Goal: Task Accomplishment & Management: Manage account settings

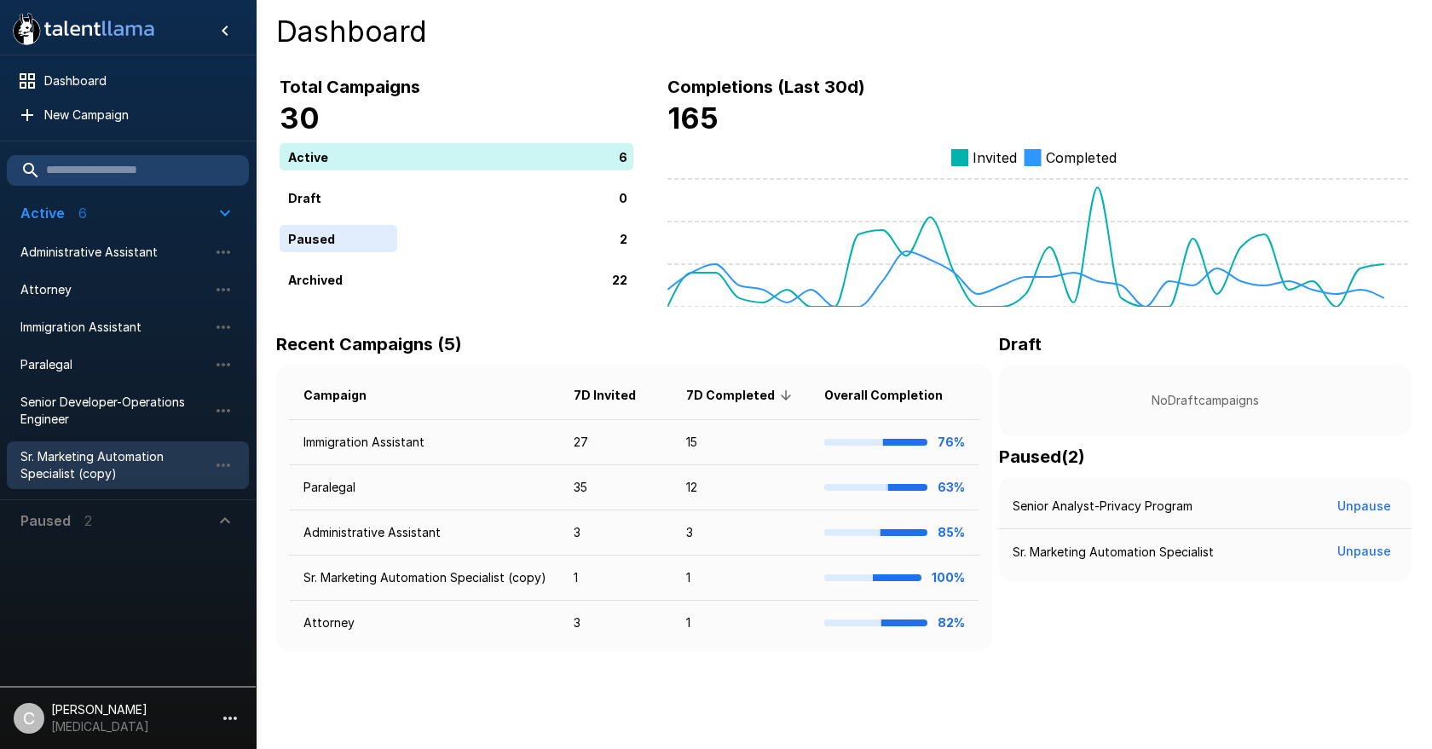
click at [102, 466] on span "Sr. Marketing Automation Specialist (copy)" at bounding box center [114, 465] width 188 height 34
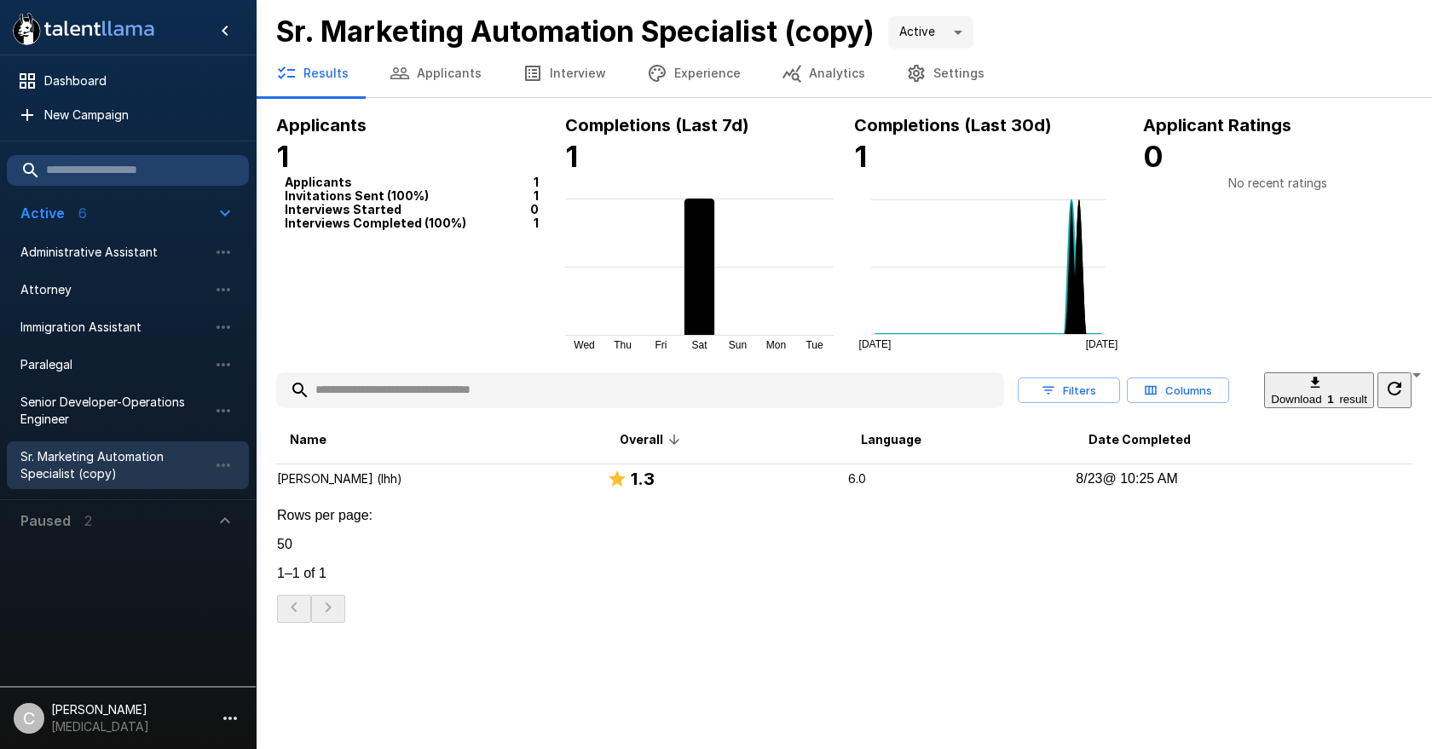
click at [753, 626] on div ".st0{fill:#FFFFFF;} .st1{fill:#76a4ed;} Dashboard New Campaign Active 6 Adminis…" at bounding box center [716, 374] width 1432 height 749
click at [1056, 80] on div "Results Applicants Interview Experience Analytics Settings" at bounding box center [844, 73] width 1176 height 48
click at [598, 488] on p "[PERSON_NAME] (lhh)" at bounding box center [441, 479] width 328 height 17
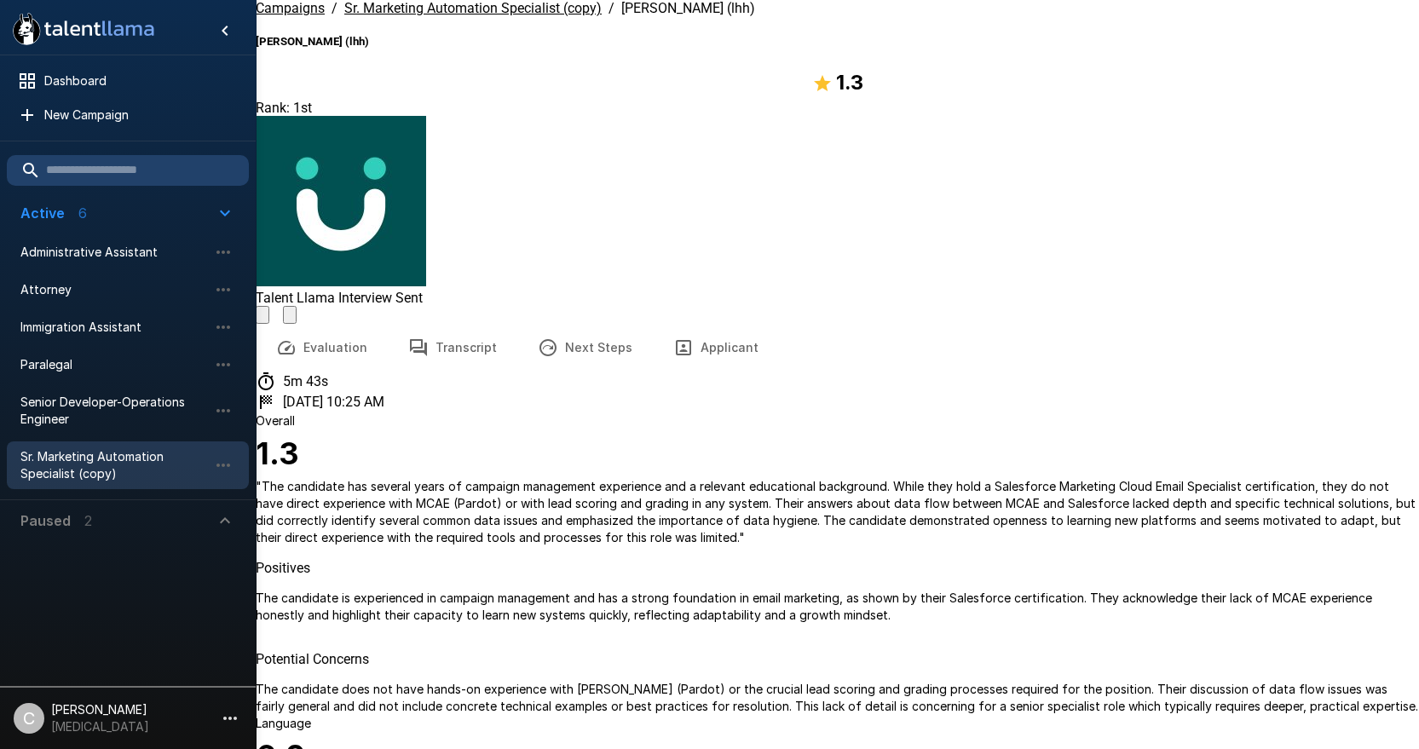
drag, startPoint x: 481, startPoint y: 96, endPoint x: 505, endPoint y: 106, distance: 26.4
click at [481, 324] on button "Transcript" at bounding box center [453, 348] width 130 height 48
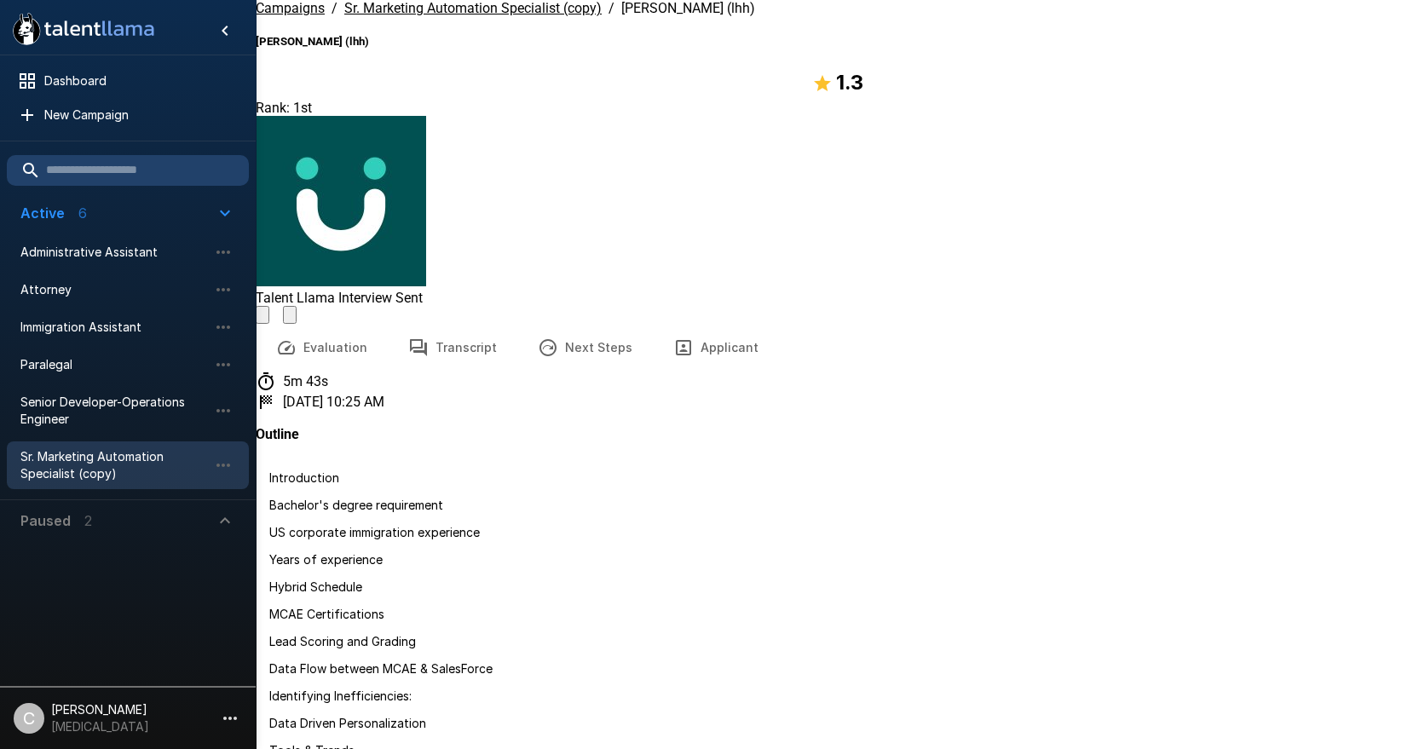
scroll to position [1364, 0]
drag, startPoint x: 998, startPoint y: 297, endPoint x: 1163, endPoint y: 280, distance: 166.2
drag, startPoint x: 1018, startPoint y: 472, endPoint x: 1140, endPoint y: 465, distance: 122.9
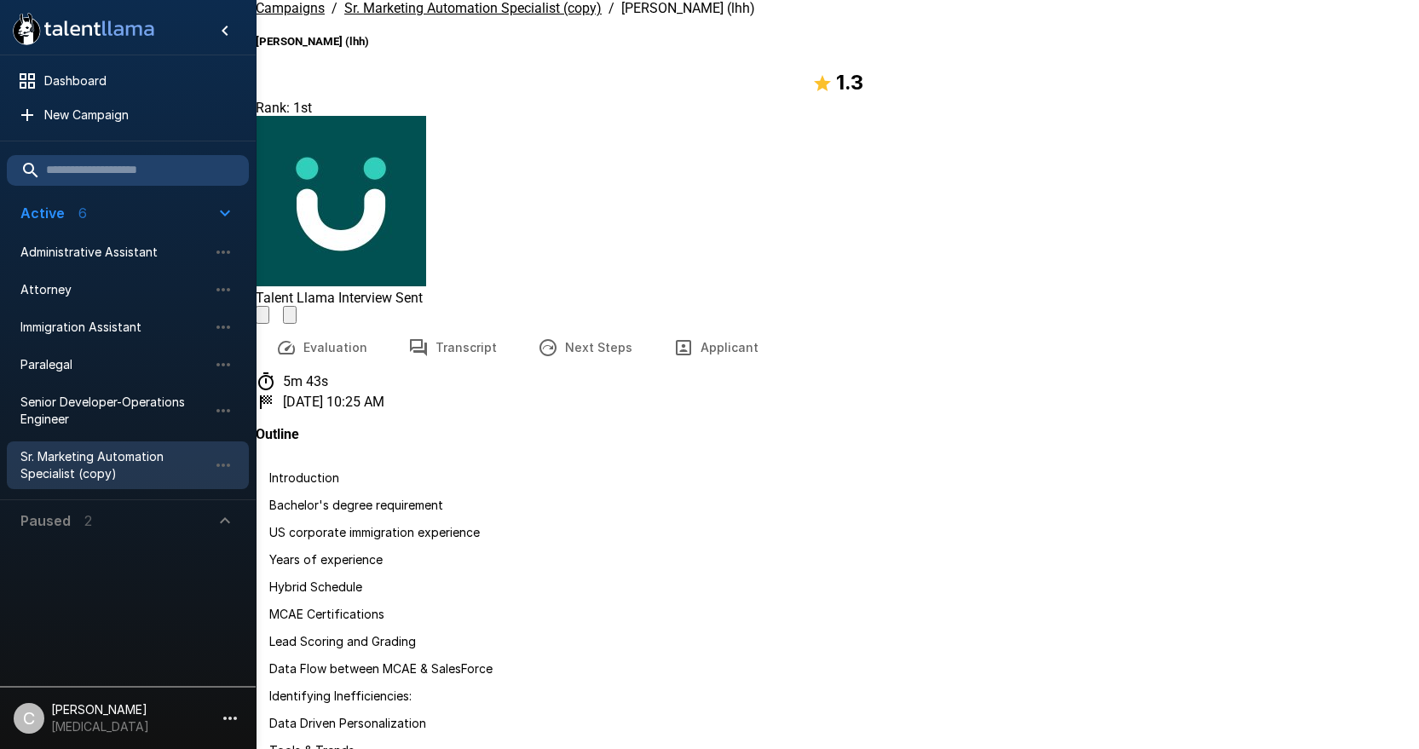
drag, startPoint x: 1009, startPoint y: 474, endPoint x: 1326, endPoint y: 461, distance: 317.3
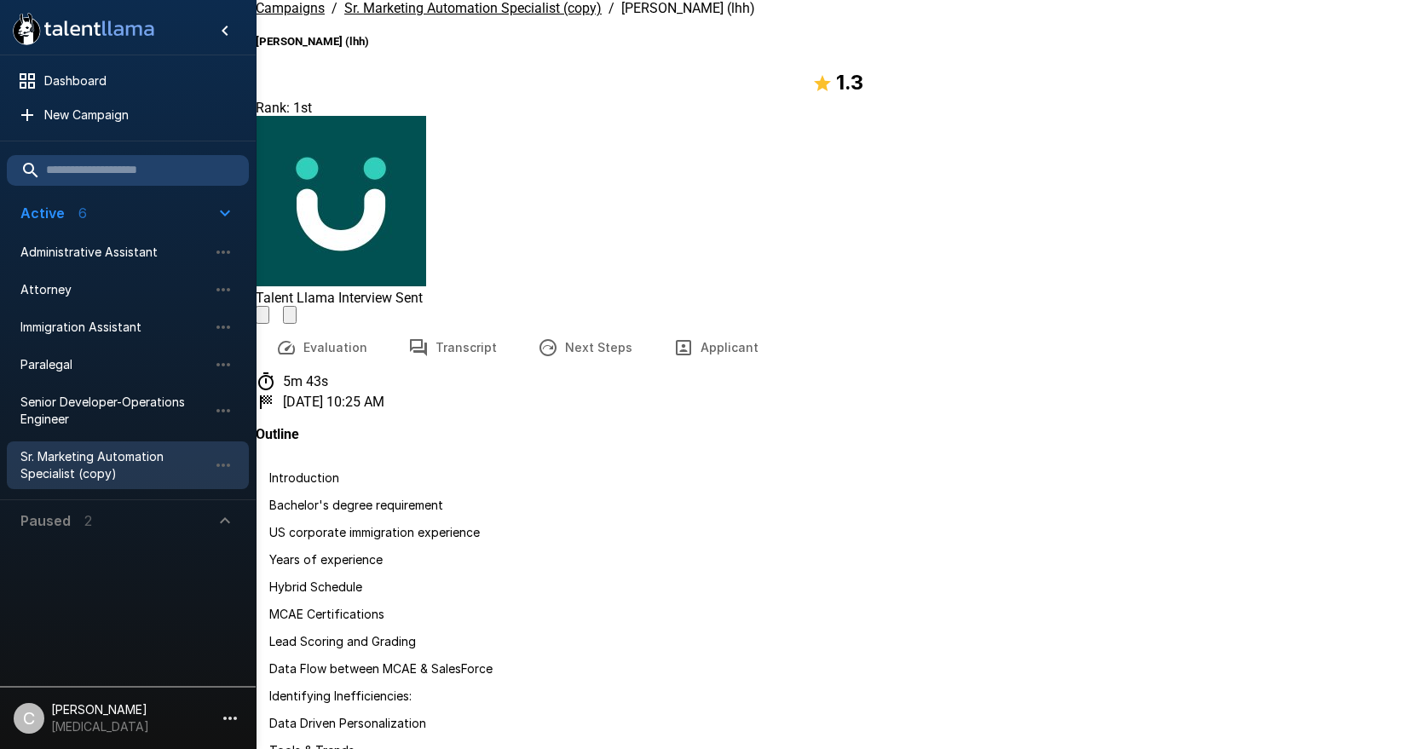
drag, startPoint x: 1188, startPoint y: 484, endPoint x: 1352, endPoint y: 479, distance: 163.7
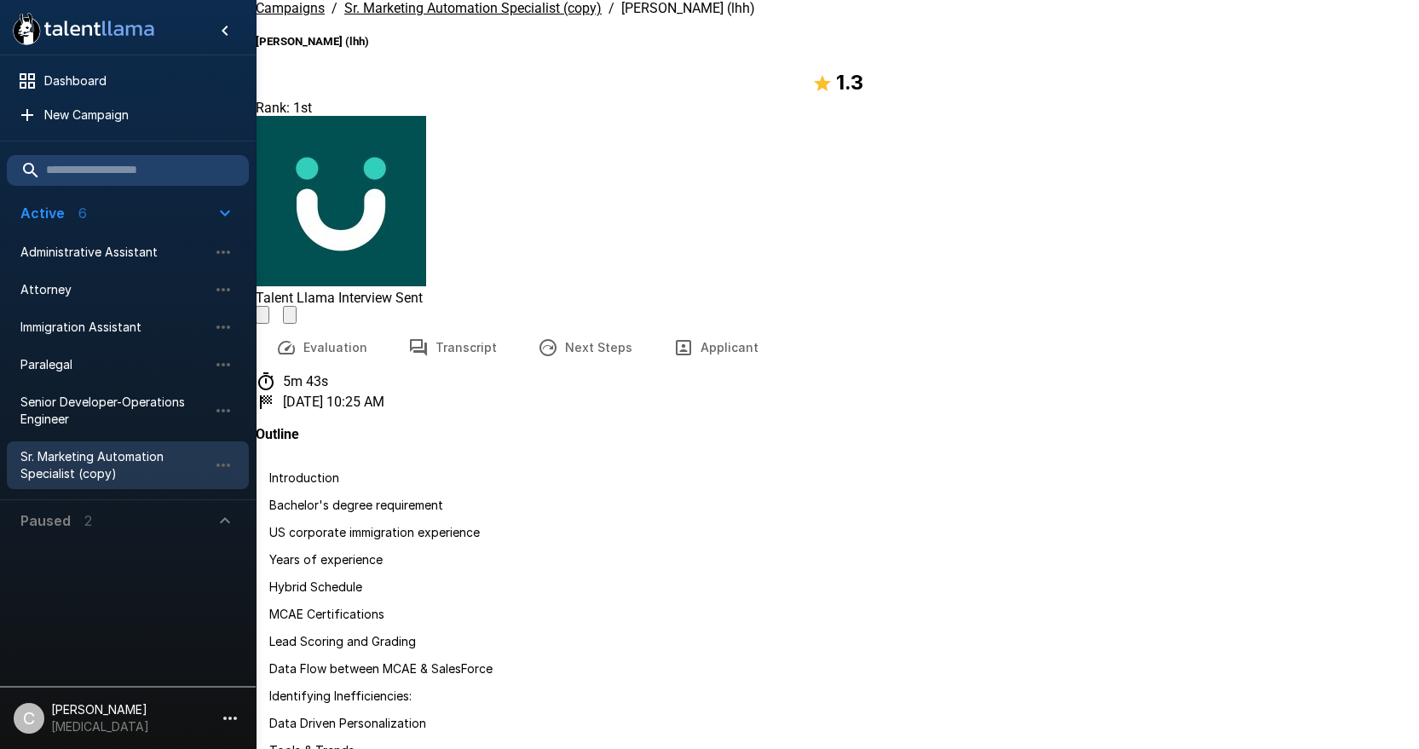
scroll to position [1790, 0]
drag, startPoint x: 941, startPoint y: 487, endPoint x: 1197, endPoint y: 488, distance: 255.7
drag, startPoint x: 536, startPoint y: 511, endPoint x: 929, endPoint y: 537, distance: 393.8
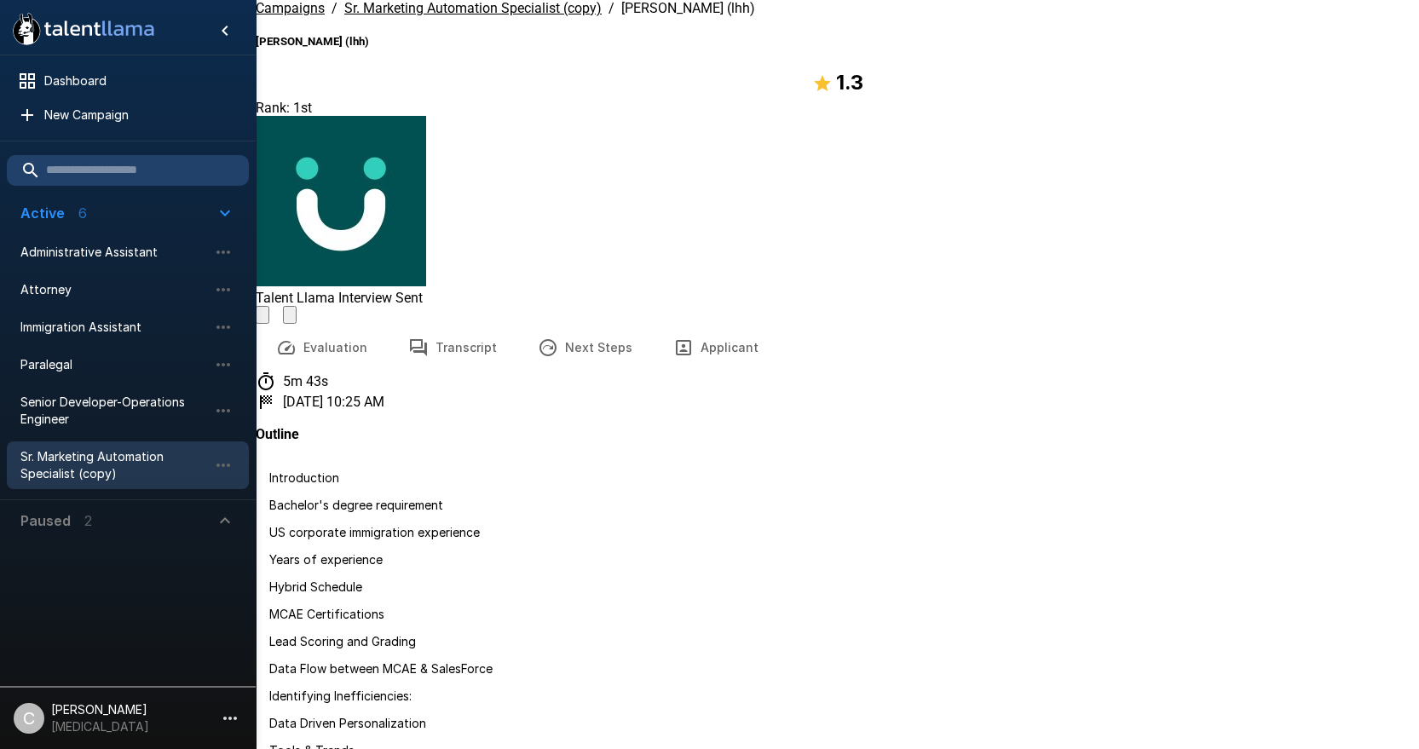
drag, startPoint x: 930, startPoint y: 532, endPoint x: 984, endPoint y: 529, distance: 53.8
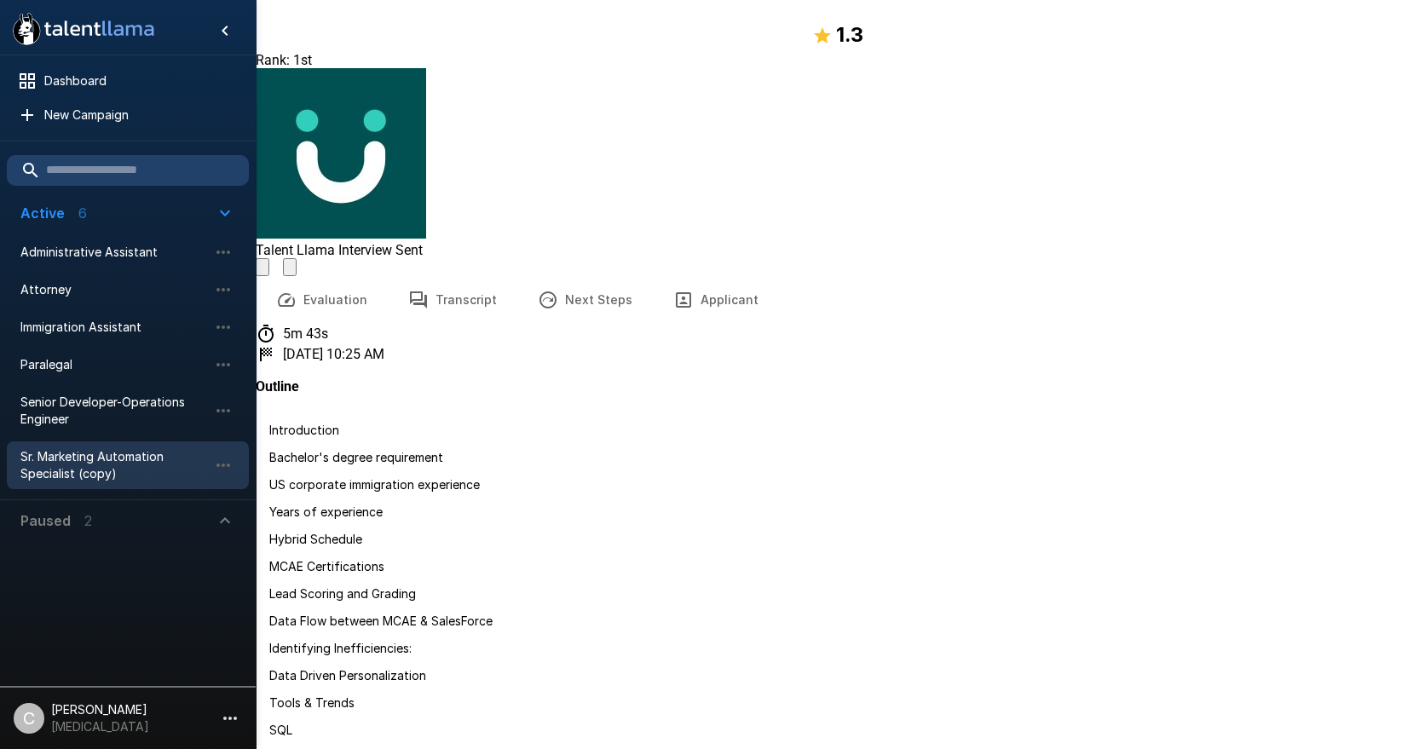
scroll to position [74, 0]
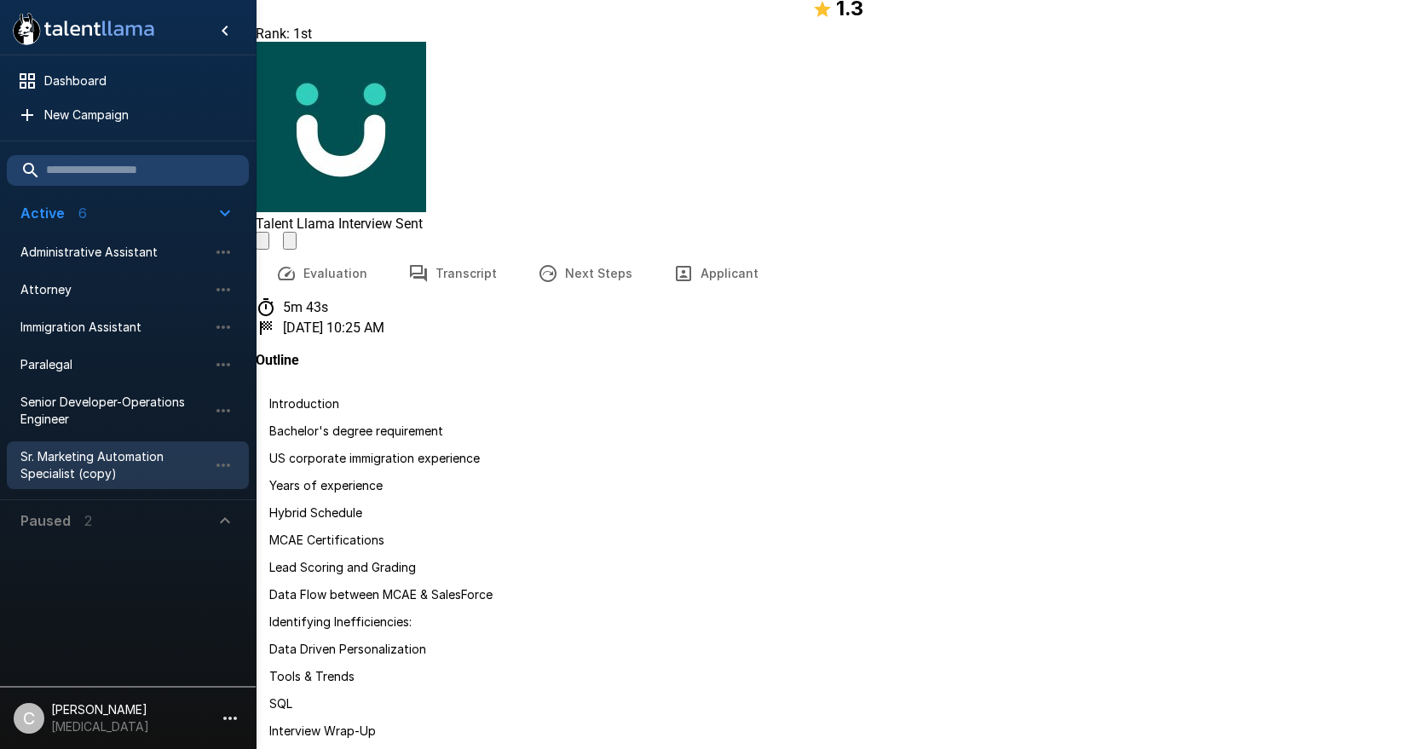
scroll to position [2004, 0]
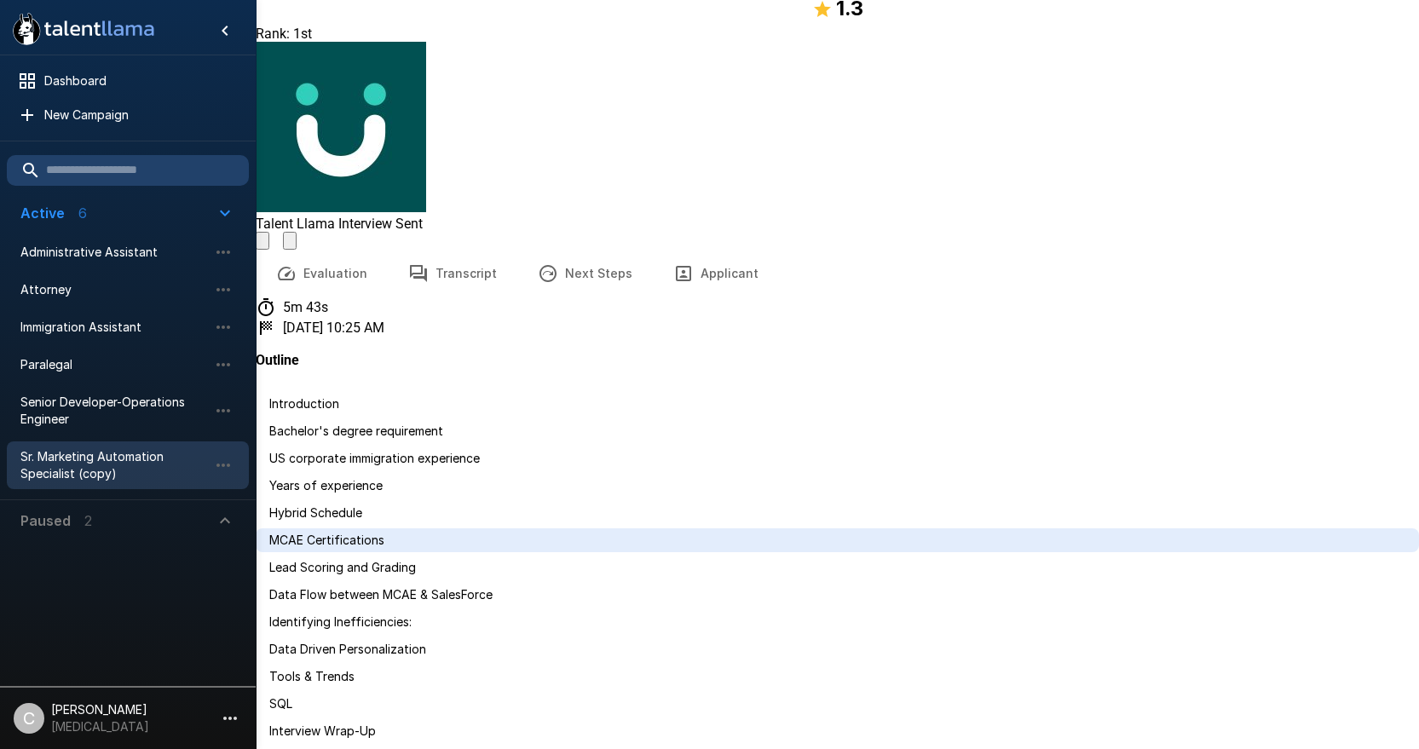
click at [384, 533] on span "MCAE Certifications" at bounding box center [326, 540] width 115 height 14
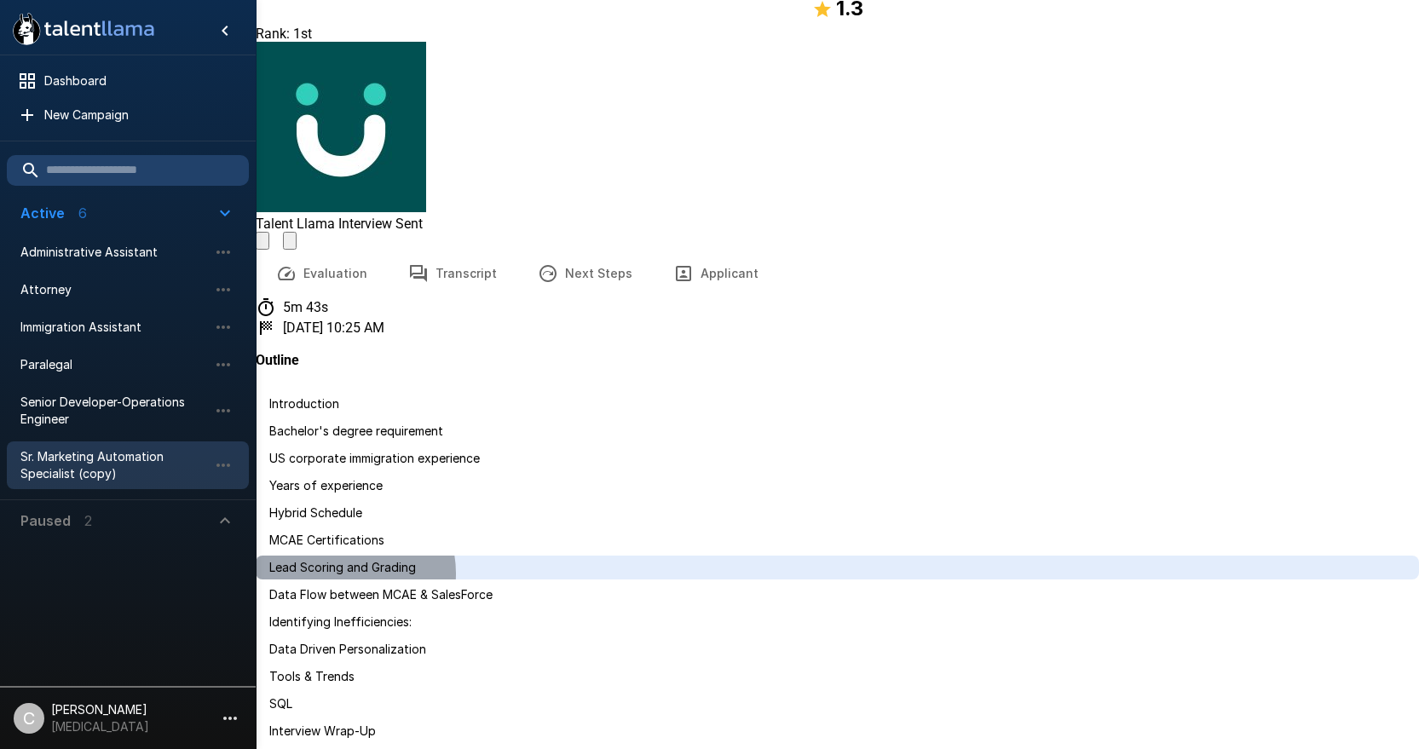
click at [364, 560] on span "Lead Scoring and Grading" at bounding box center [342, 567] width 147 height 14
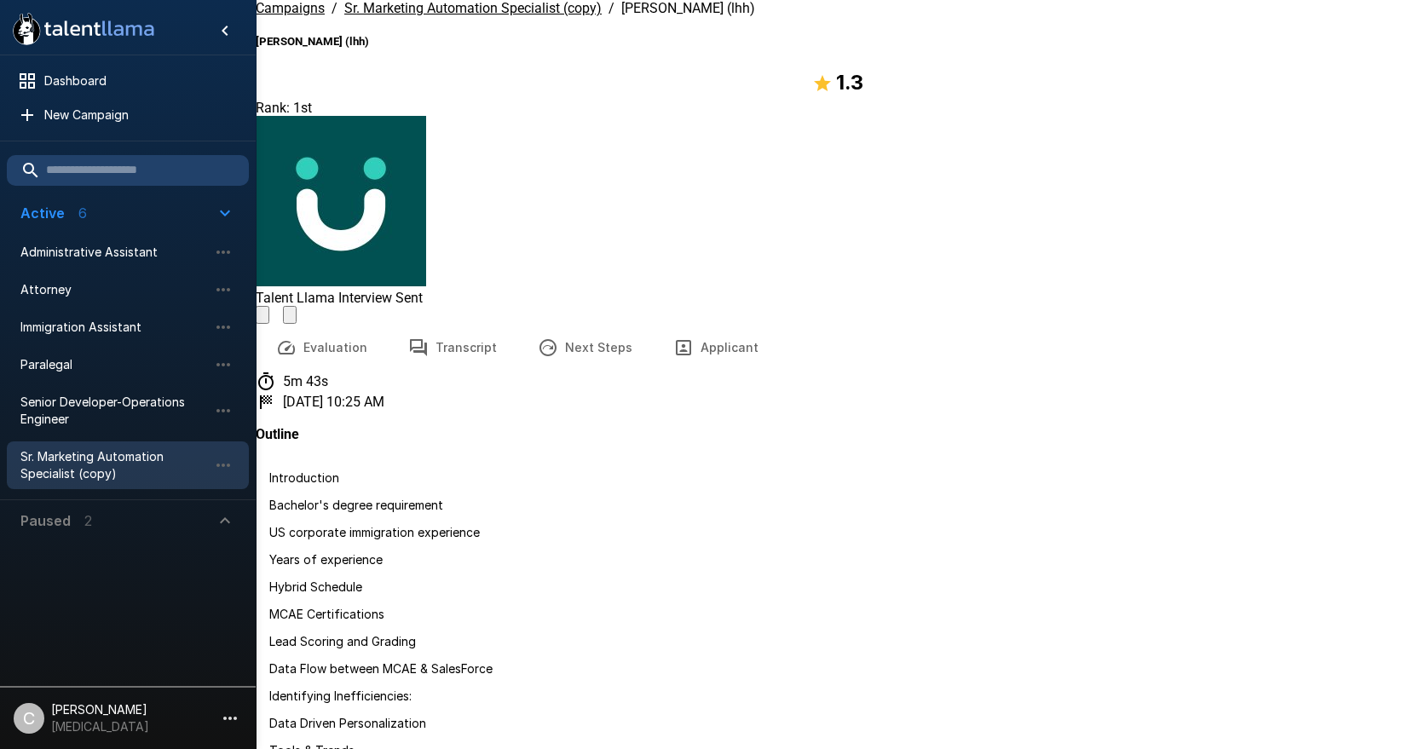
click at [334, 324] on button "Evaluation" at bounding box center [322, 348] width 132 height 48
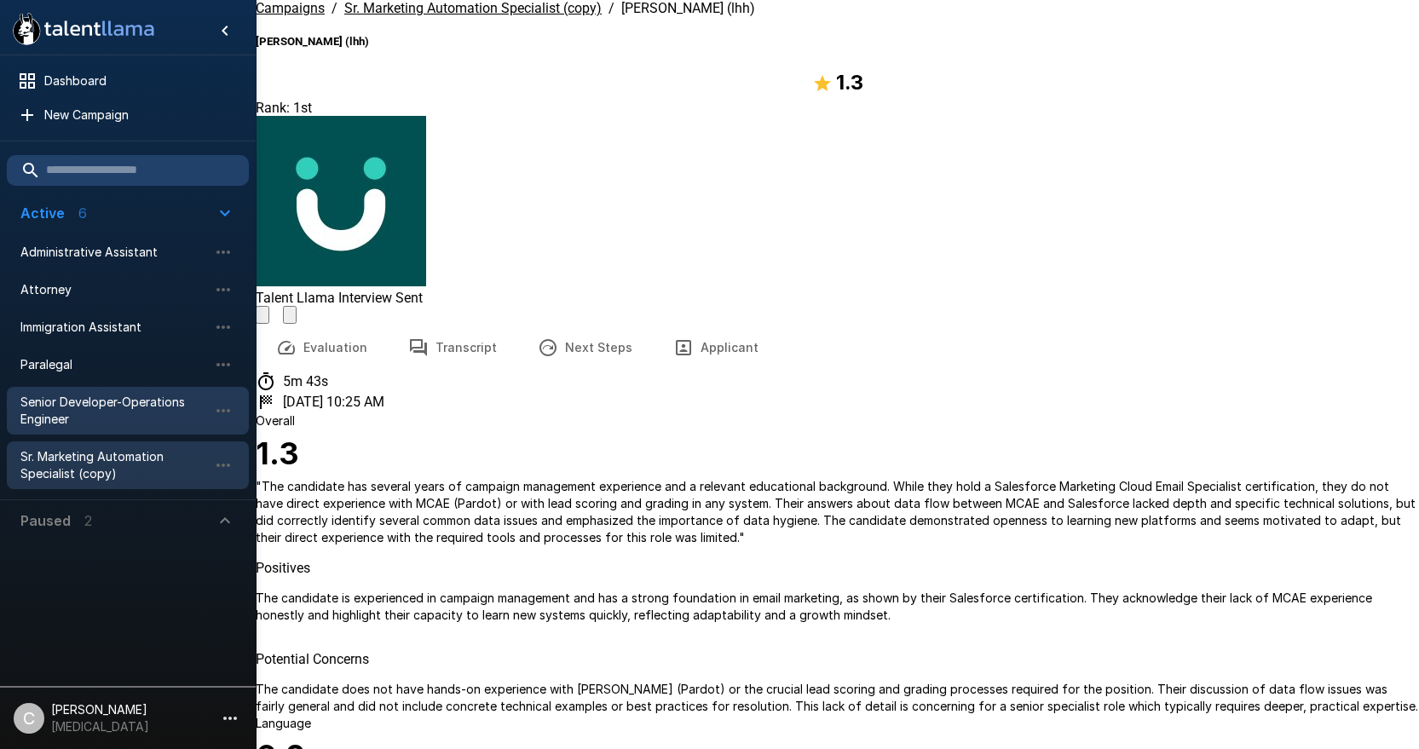
click at [106, 392] on div "Senior Developer-Operations Engineer" at bounding box center [128, 411] width 242 height 48
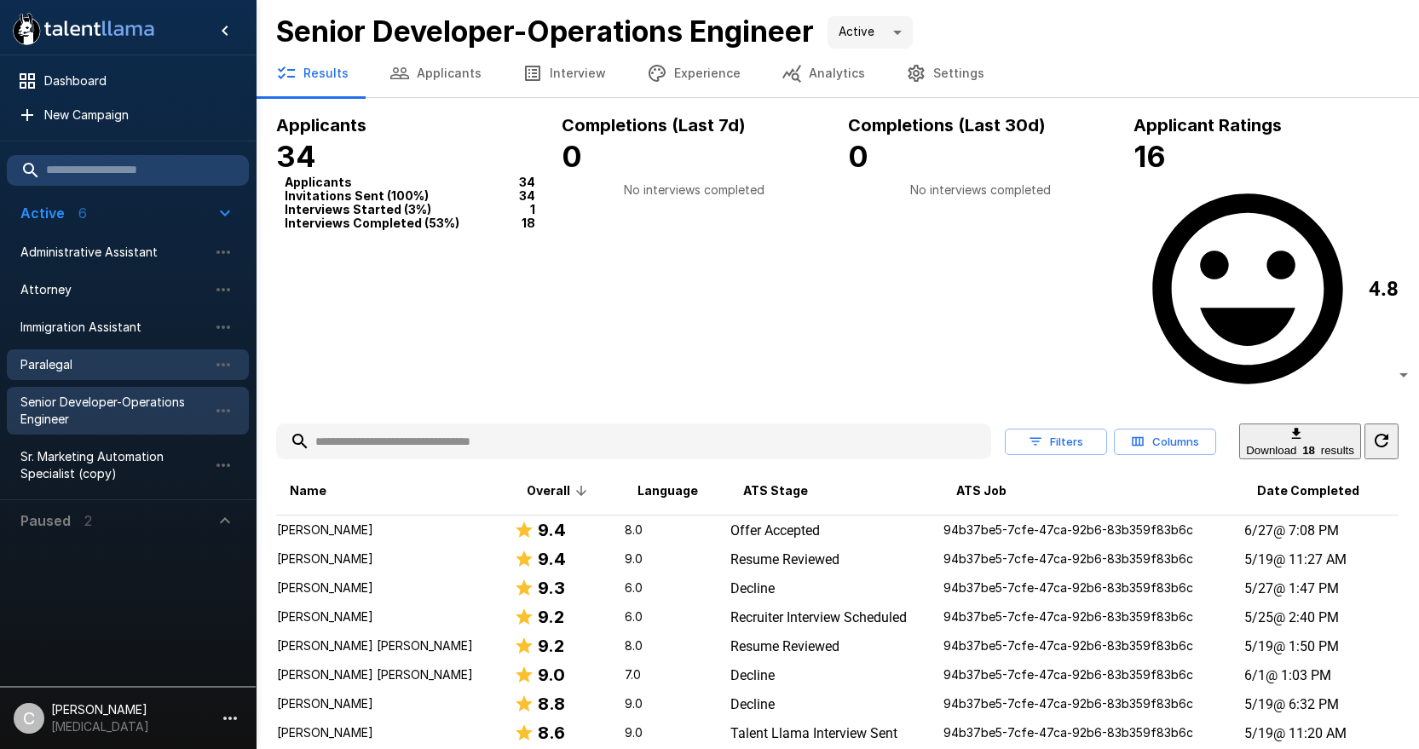
click at [119, 359] on span "Paralegal" at bounding box center [114, 364] width 188 height 17
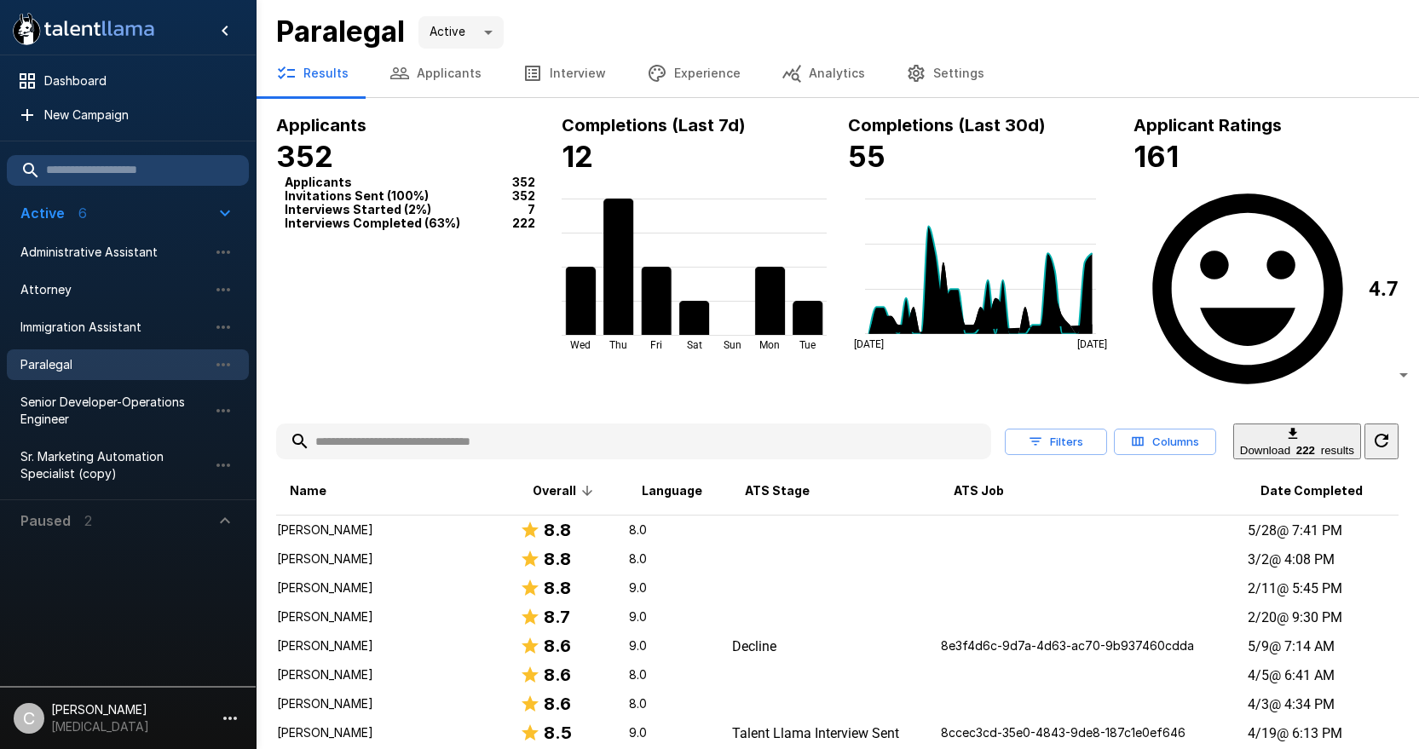
click at [162, 524] on span "Paused 2" at bounding box center [117, 521] width 194 height 20
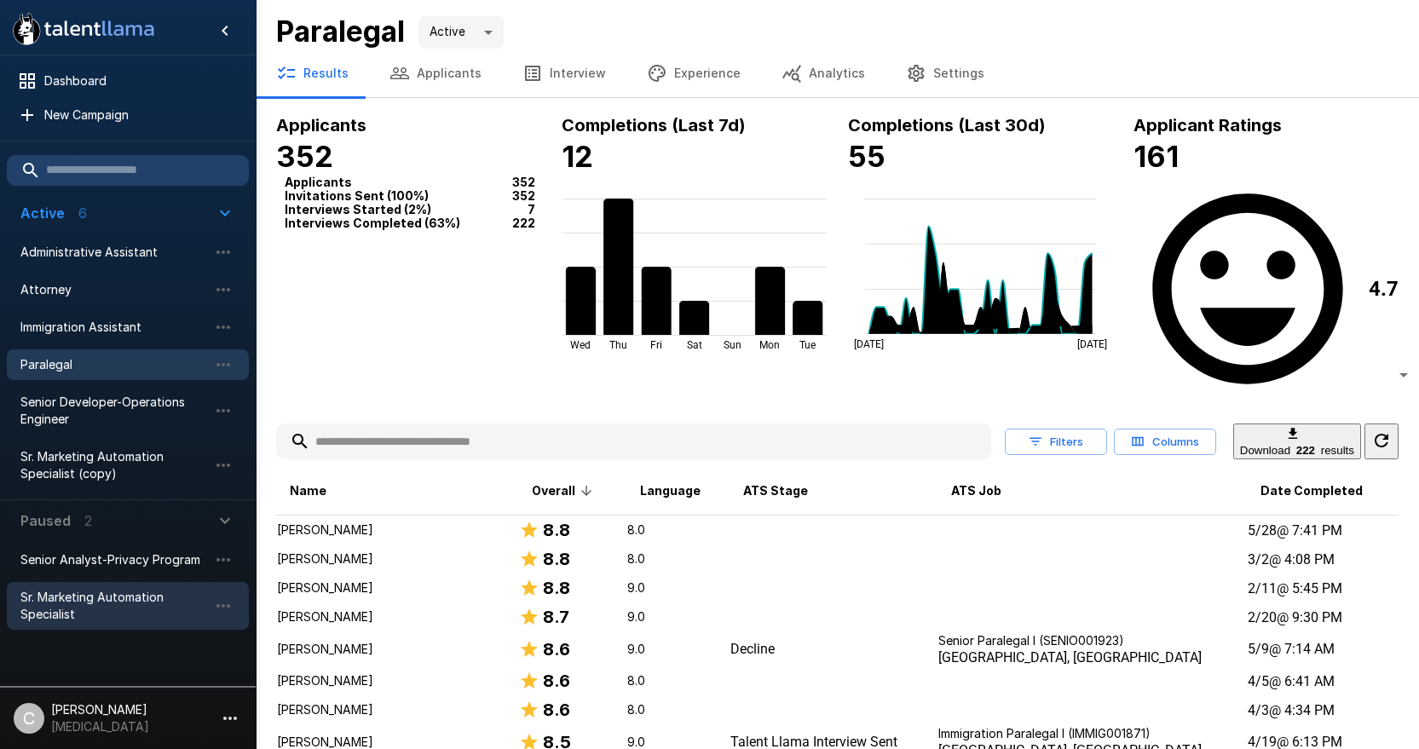
click at [84, 614] on span "Sr. Marketing Automation Specialist" at bounding box center [114, 606] width 188 height 34
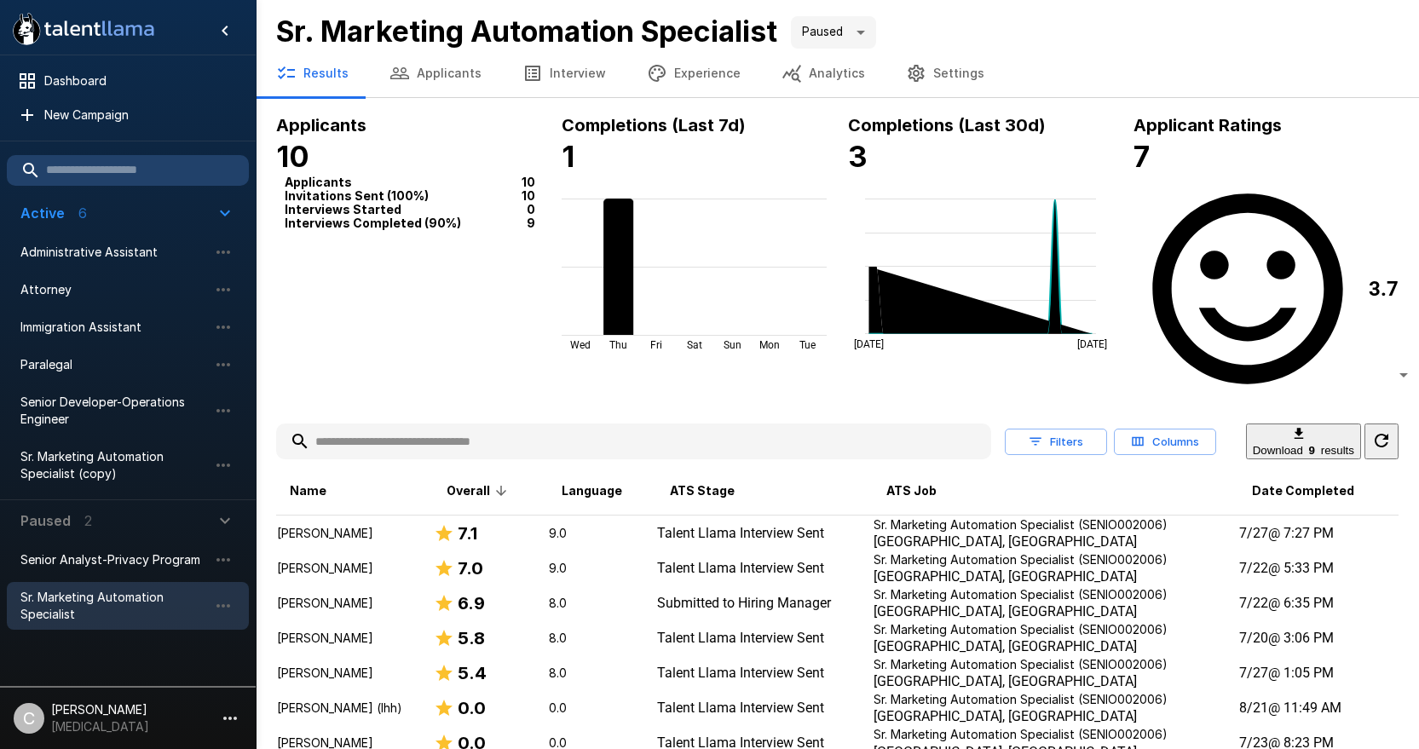
click at [340, 516] on td "[PERSON_NAME]" at bounding box center [354, 534] width 157 height 36
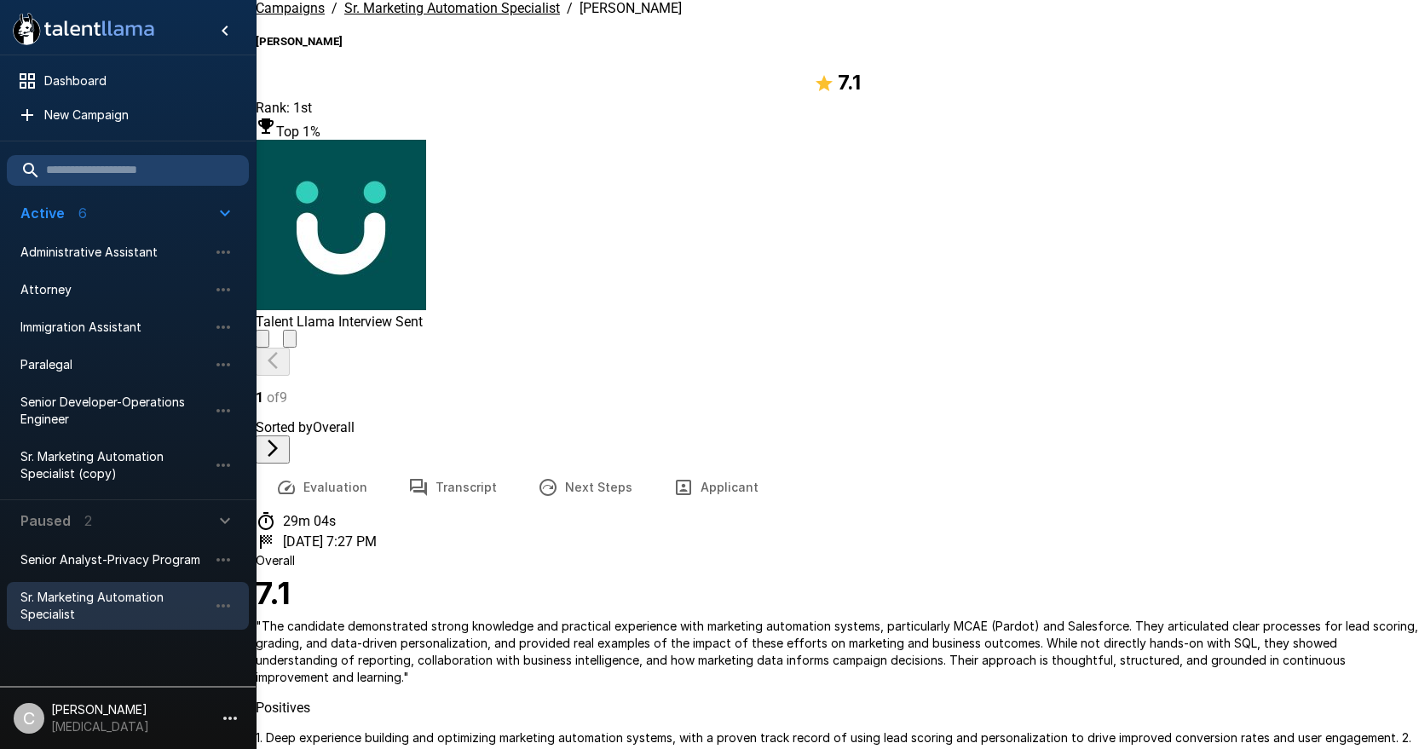
click at [283, 438] on icon "button" at bounding box center [273, 448] width 20 height 20
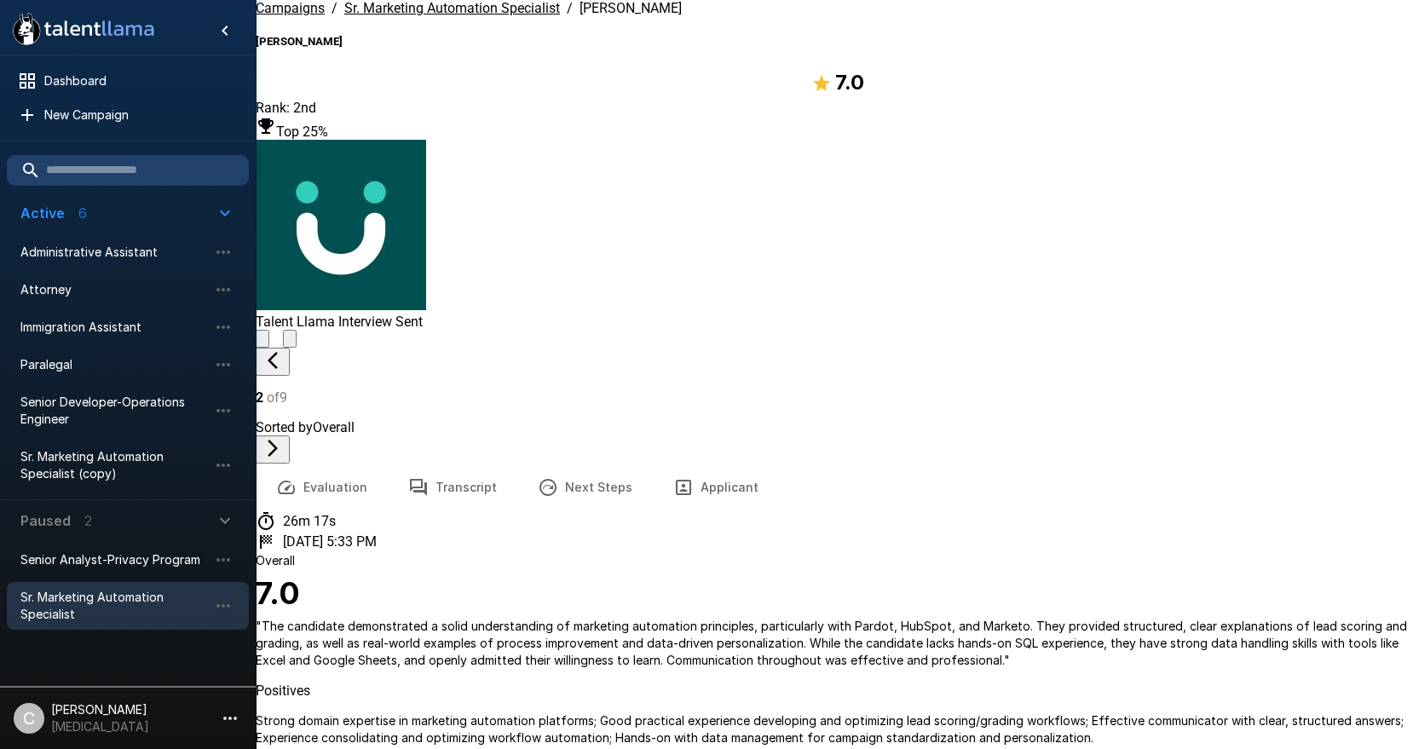
click at [283, 438] on icon "button" at bounding box center [273, 448] width 20 height 20
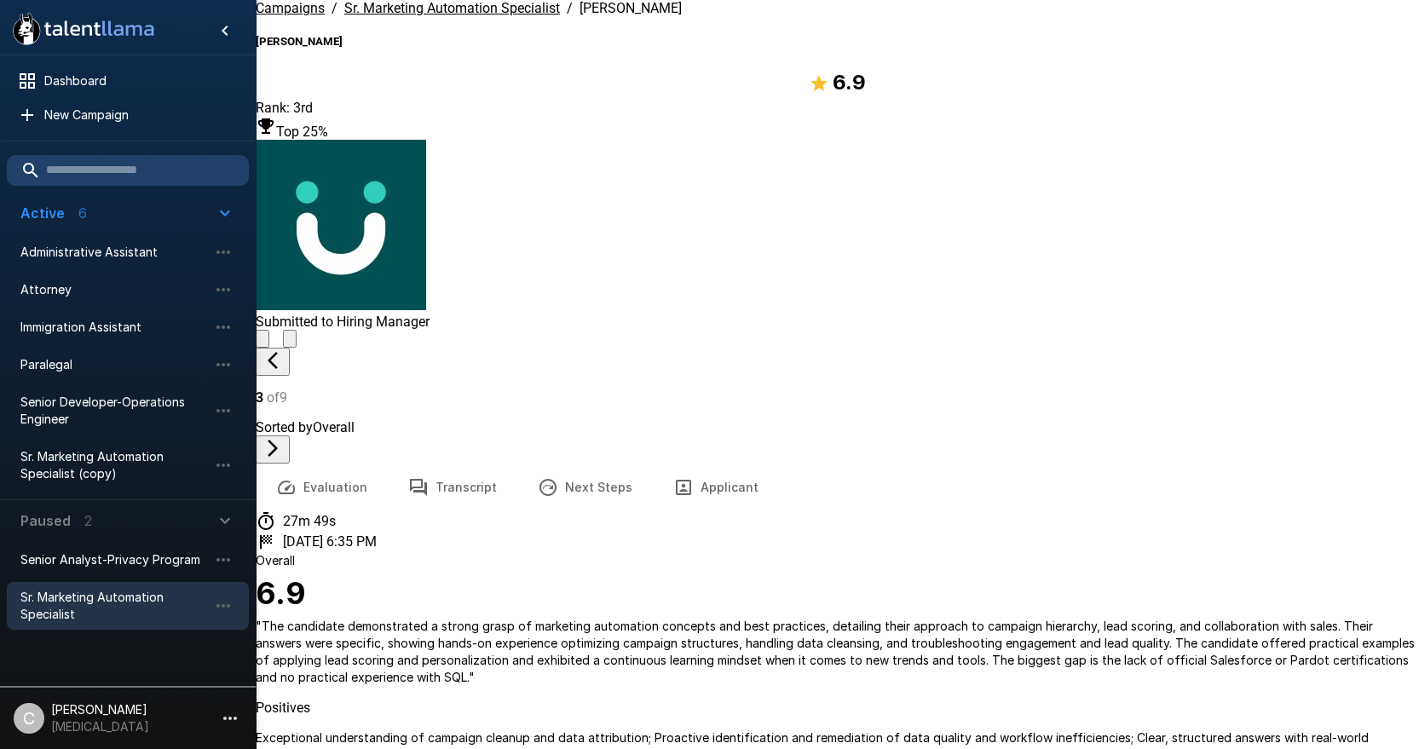
click at [578, 464] on button "Next Steps" at bounding box center [585, 488] width 136 height 48
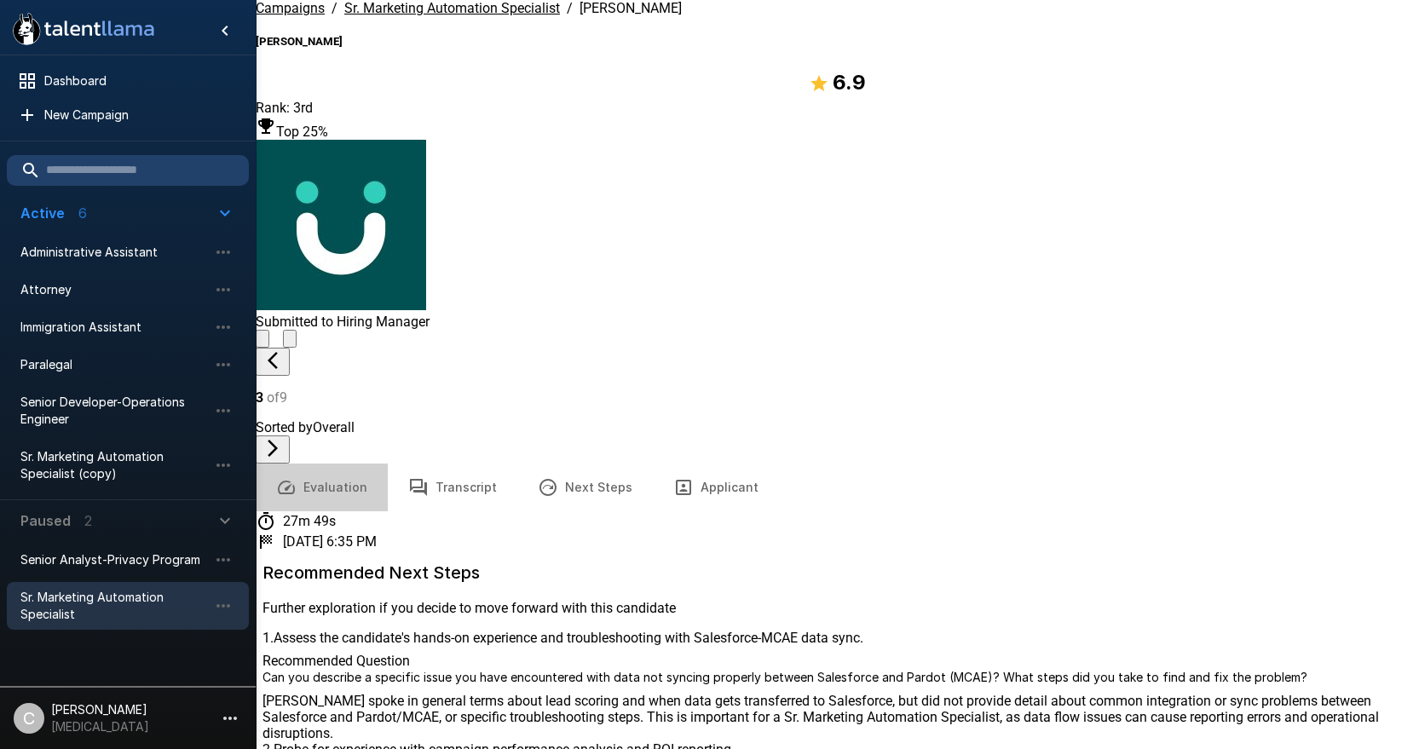
click at [343, 464] on button "Evaluation" at bounding box center [322, 488] width 132 height 48
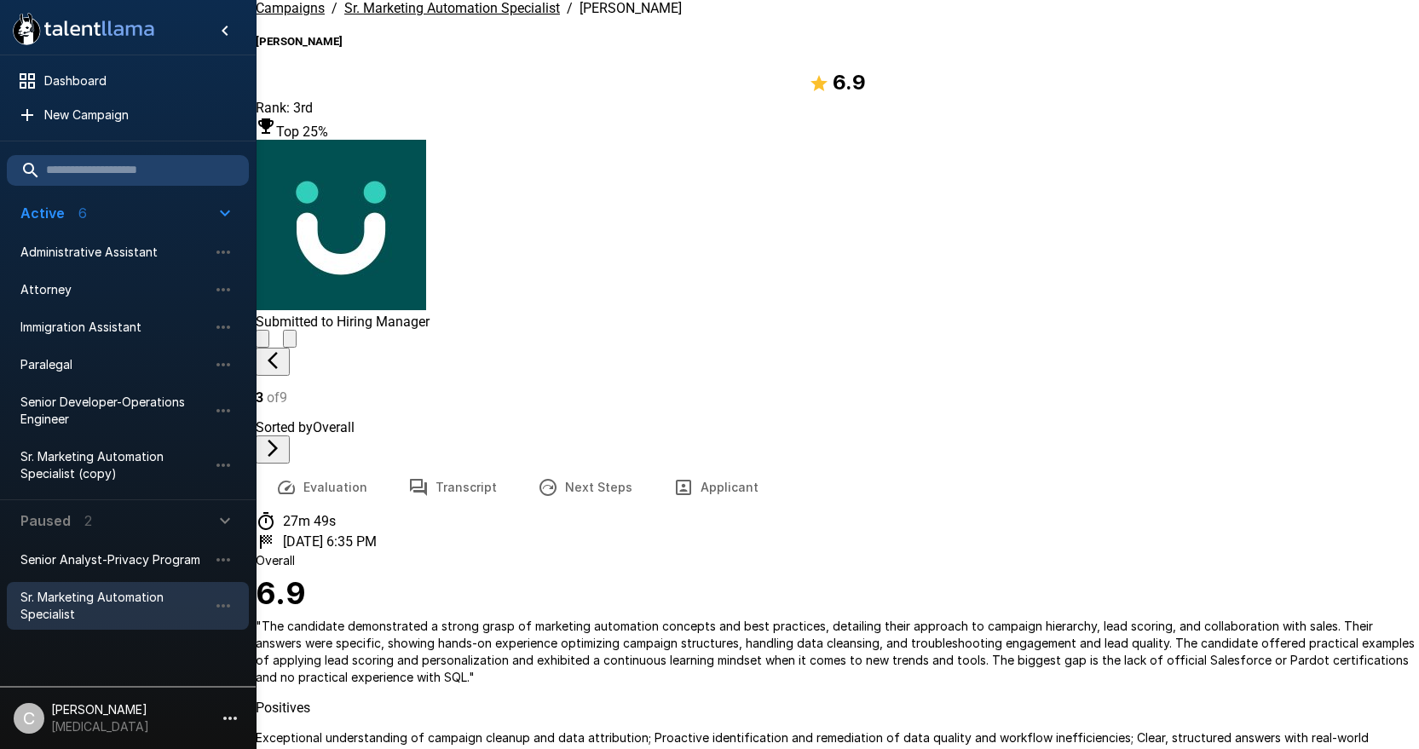
click at [309, 16] on span "Campaigns" at bounding box center [290, 8] width 69 height 16
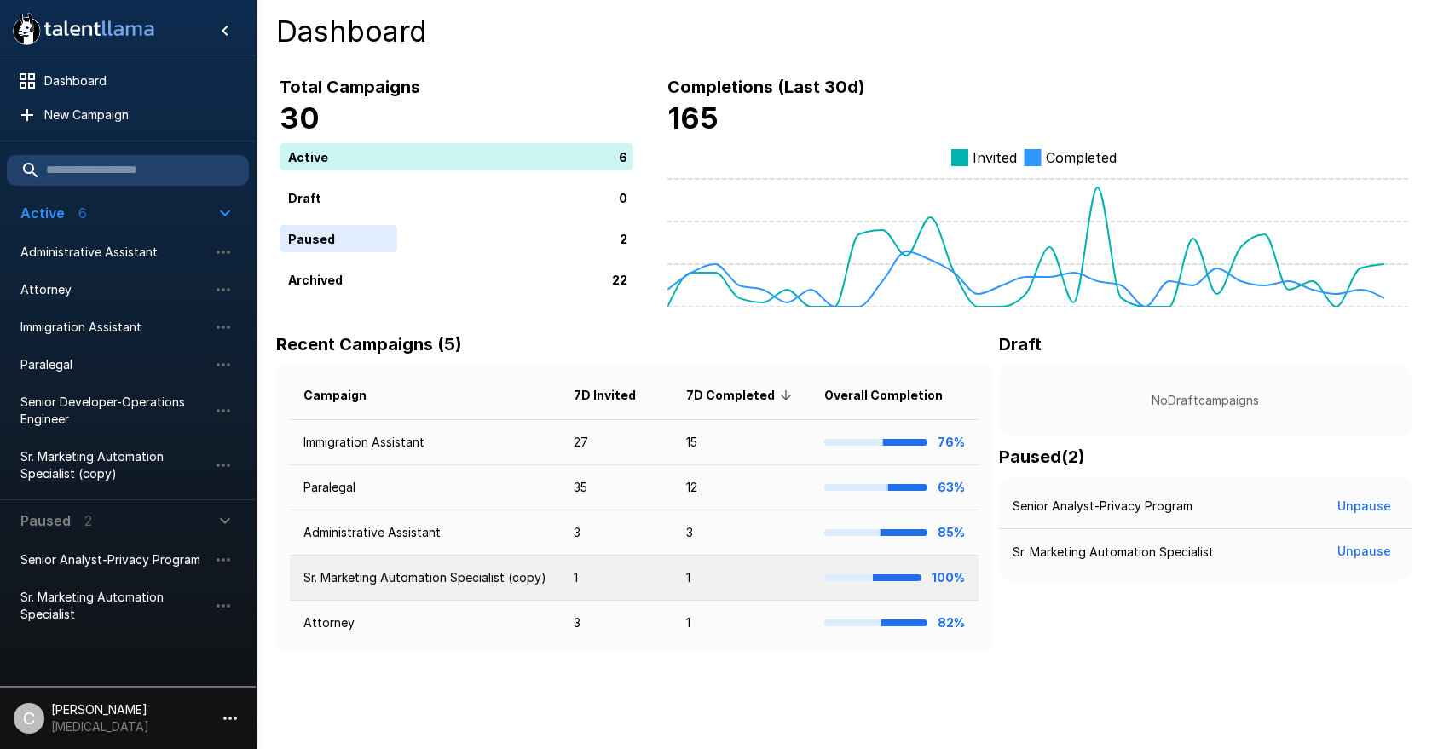
click at [380, 579] on td "Sr. Marketing Automation Specialist (copy)" at bounding box center [425, 578] width 270 height 45
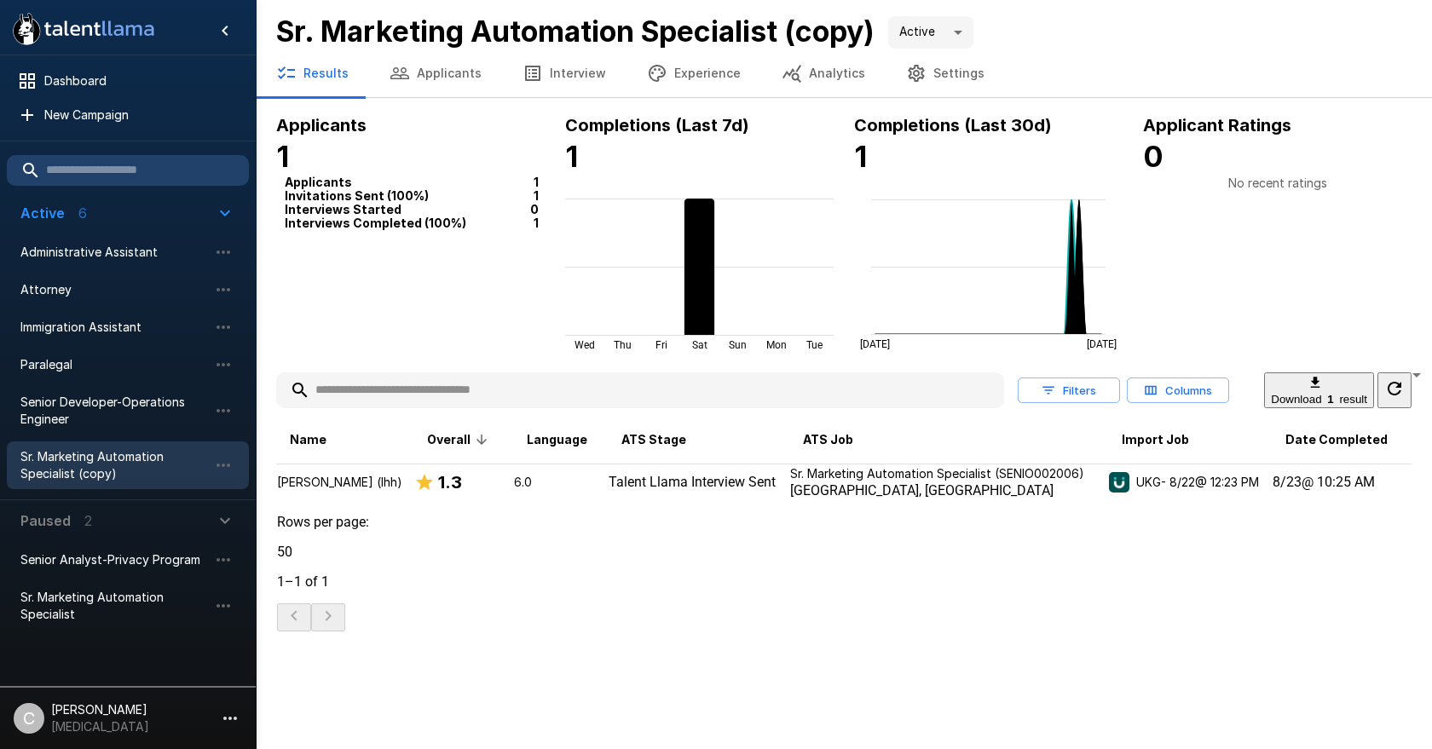
click at [656, 602] on div ".st0{fill:#FFFFFF;} .st1{fill:#76a4ed;} Dashboard New Campaign Active 6 Adminis…" at bounding box center [716, 374] width 1432 height 749
click at [656, 580] on div "Rows per page: 50 ** 1–1 of 1" at bounding box center [844, 573] width 1134 height 118
click at [395, 674] on div ".st0{fill:#FFFFFF;} .st1{fill:#76a4ed;} Dashboard New Campaign Active 6 Adminis…" at bounding box center [716, 374] width 1432 height 749
